Goal: Task Accomplishment & Management: Manage account settings

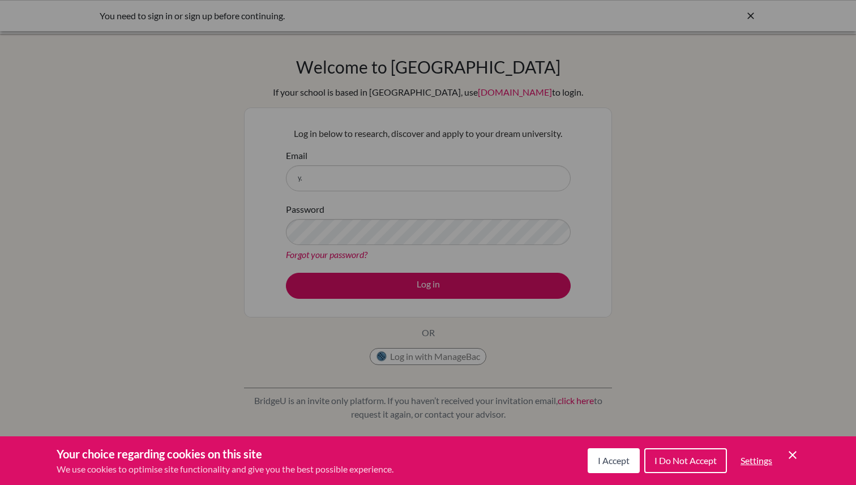
click at [597, 459] on span "I Accept" at bounding box center [613, 460] width 32 height 11
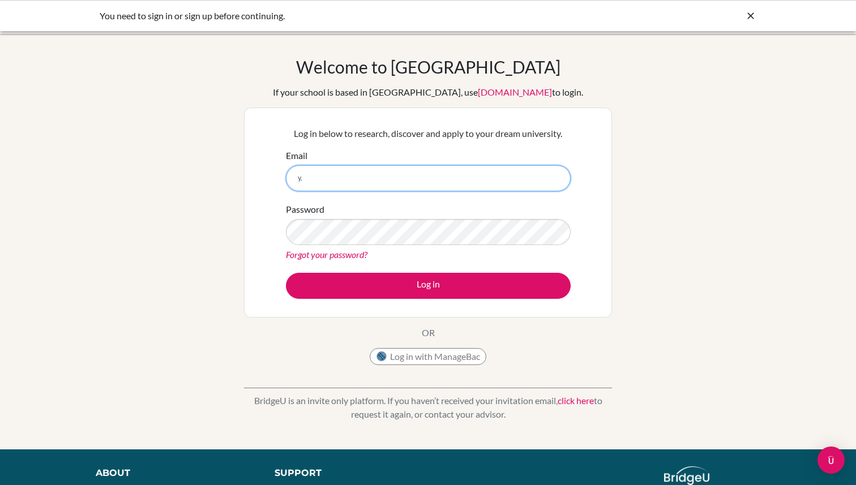
click at [375, 167] on input "y." at bounding box center [428, 178] width 285 height 26
click at [309, 177] on input "y." at bounding box center [428, 178] width 285 height 26
type input "[EMAIL_ADDRESS][DOMAIN_NAME]"
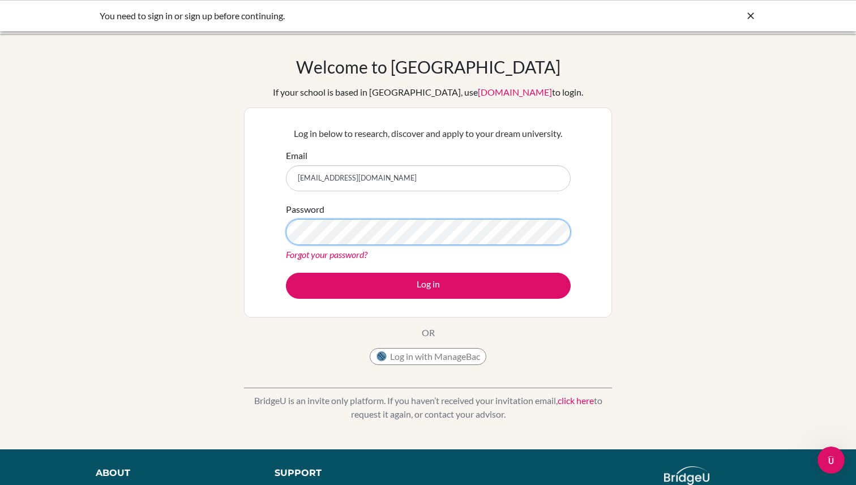
click at [286, 273] on button "Log in" at bounding box center [428, 286] width 285 height 26
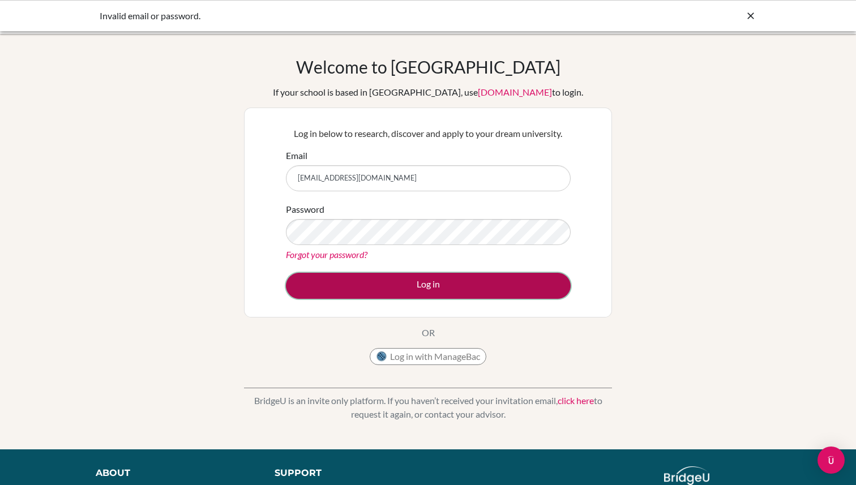
click at [353, 279] on button "Log in" at bounding box center [428, 286] width 285 height 26
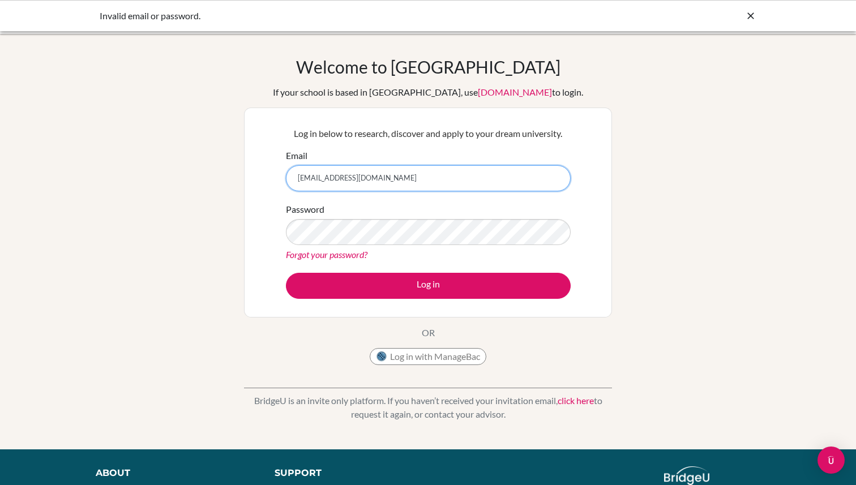
click at [325, 178] on input "[EMAIL_ADDRESS][DOMAIN_NAME]" at bounding box center [428, 178] width 285 height 26
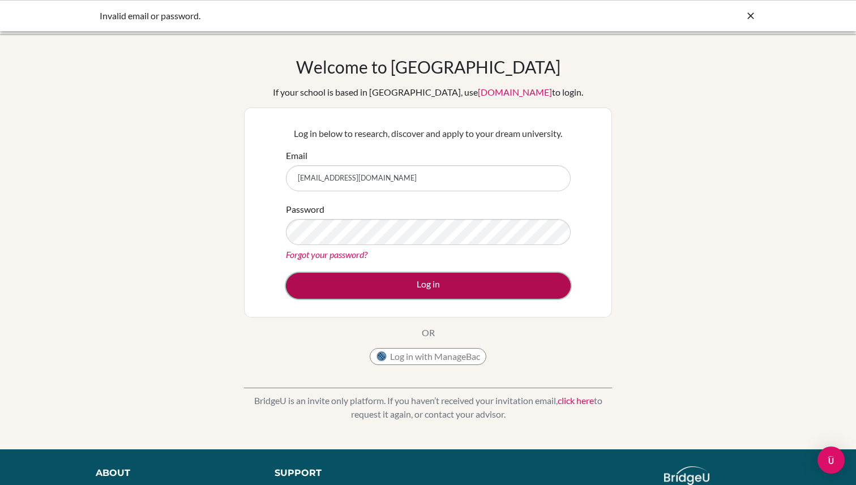
click at [385, 273] on button "Log in" at bounding box center [428, 286] width 285 height 26
